Goal: Transaction & Acquisition: Subscribe to service/newsletter

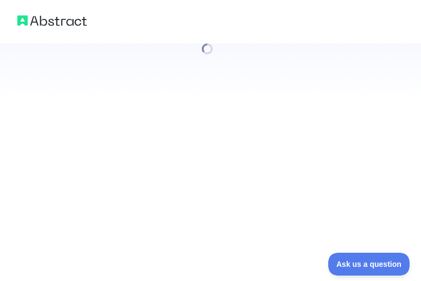
click at [236, 59] on div at bounding box center [210, 49] width 421 height 98
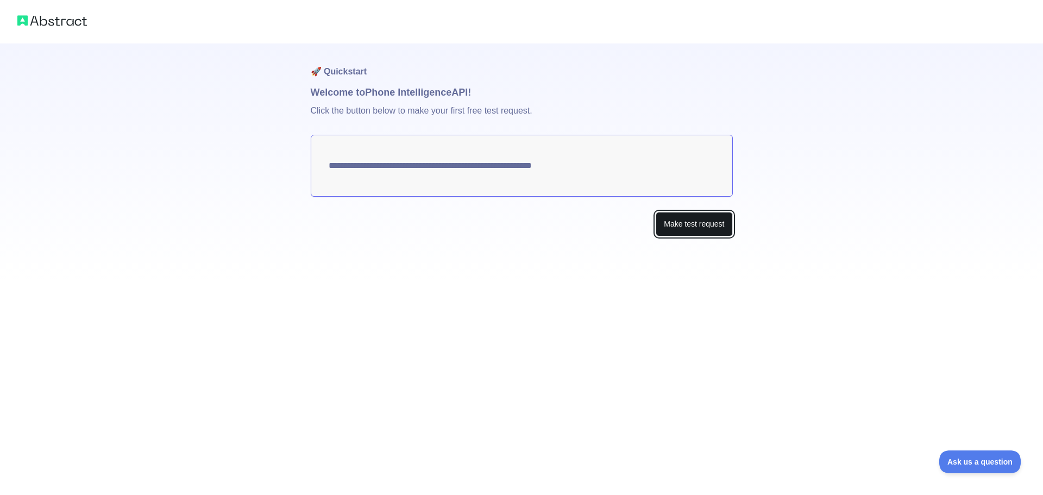
click at [413, 227] on button "Make test request" at bounding box center [693, 224] width 77 height 24
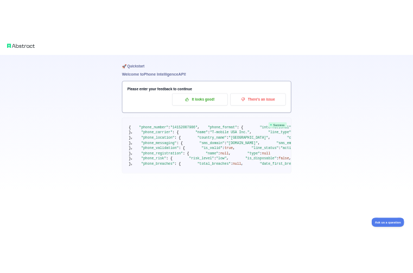
scroll to position [57, 0]
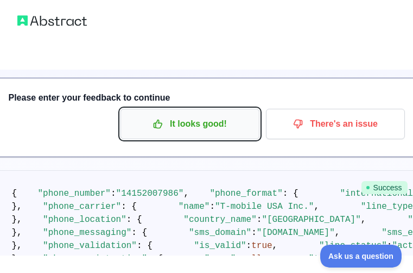
click at [199, 115] on p "It looks good!" at bounding box center [190, 124] width 123 height 18
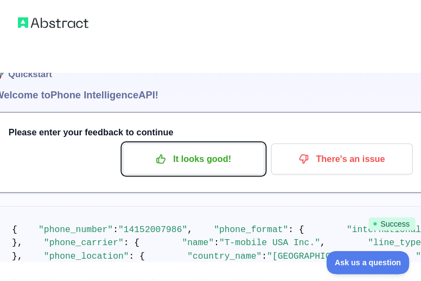
scroll to position [0, 0]
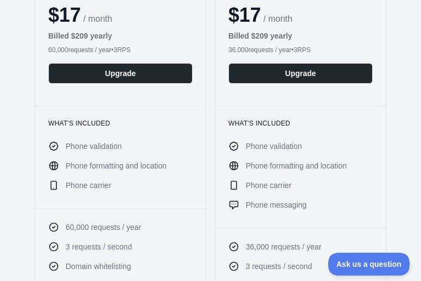
scroll to position [489, 0]
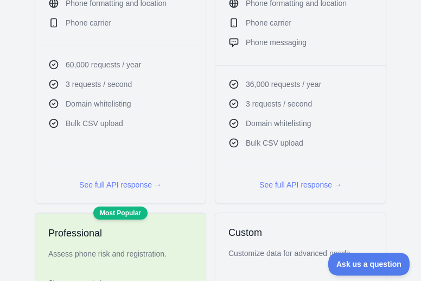
click at [22, 50] on div "**********" at bounding box center [211, 251] width 404 height 1039
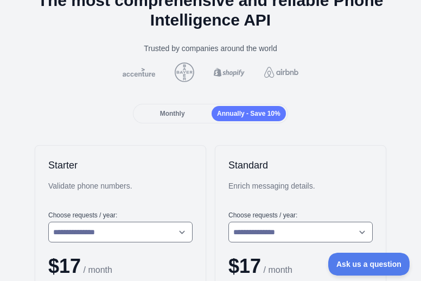
scroll to position [163, 0]
